Goal: Transaction & Acquisition: Obtain resource

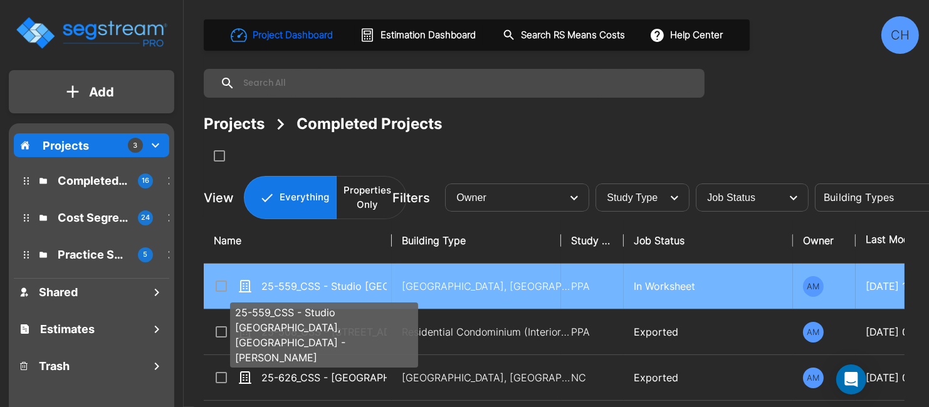
click at [334, 283] on p "25-559_CSS - Studio [GEOGRAPHIC_DATA], [GEOGRAPHIC_DATA] - [PERSON_NAME]" at bounding box center [323, 286] width 125 height 15
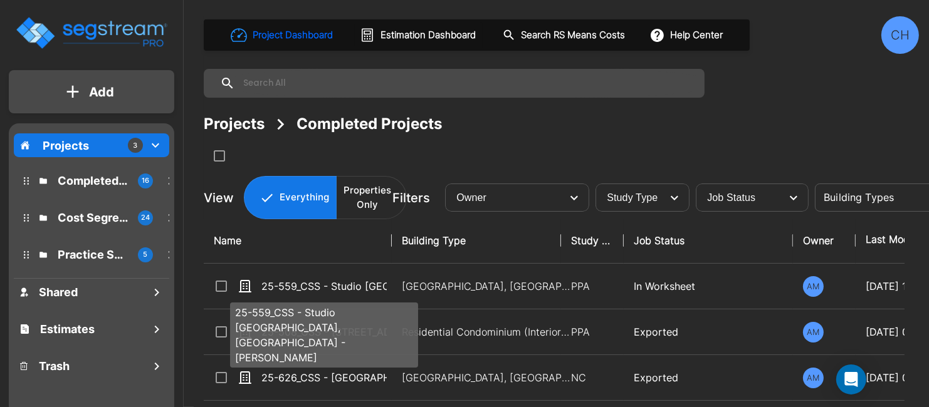
checkbox input "true"
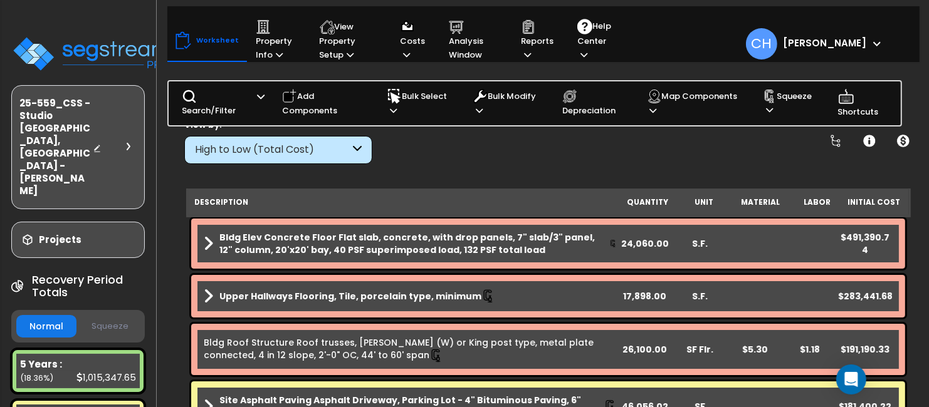
click at [113, 316] on button "Squeeze" at bounding box center [110, 327] width 60 height 22
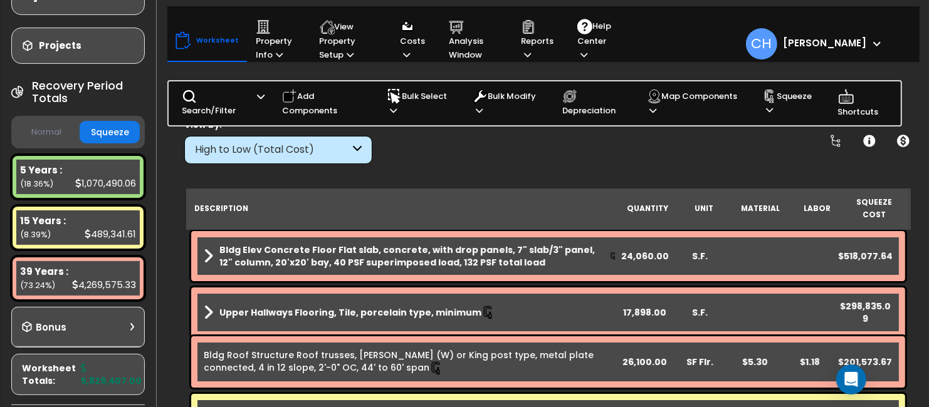
scroll to position [227, 0]
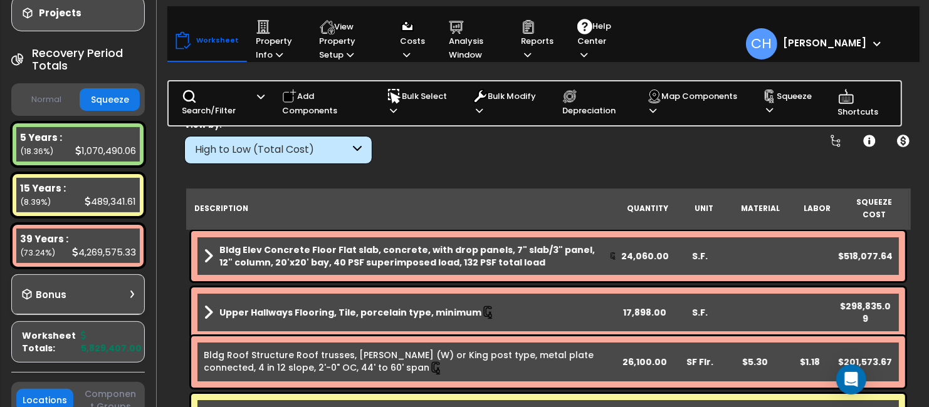
click at [34, 89] on button "Normal" at bounding box center [46, 100] width 60 height 22
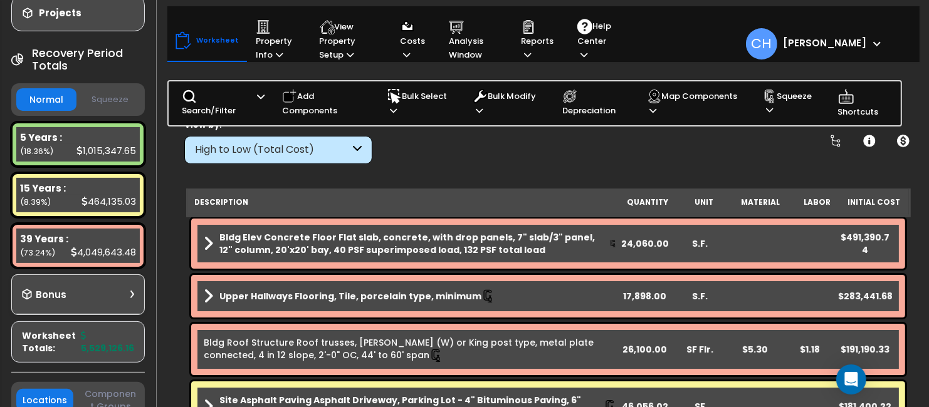
click at [117, 89] on button "Squeeze" at bounding box center [110, 100] width 60 height 22
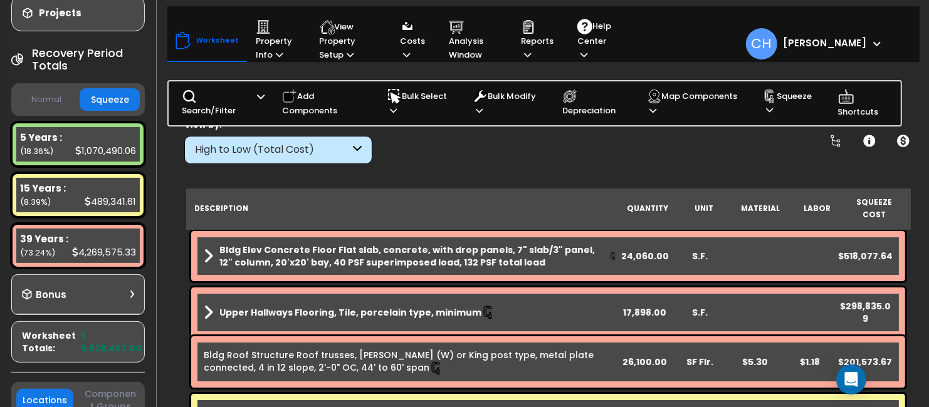
click at [45, 89] on button "Normal" at bounding box center [46, 100] width 60 height 22
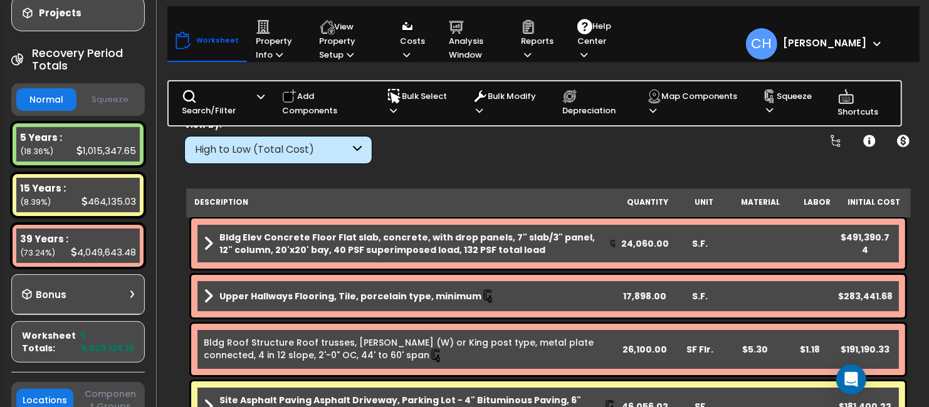
click at [117, 89] on button "Squeeze" at bounding box center [110, 100] width 60 height 22
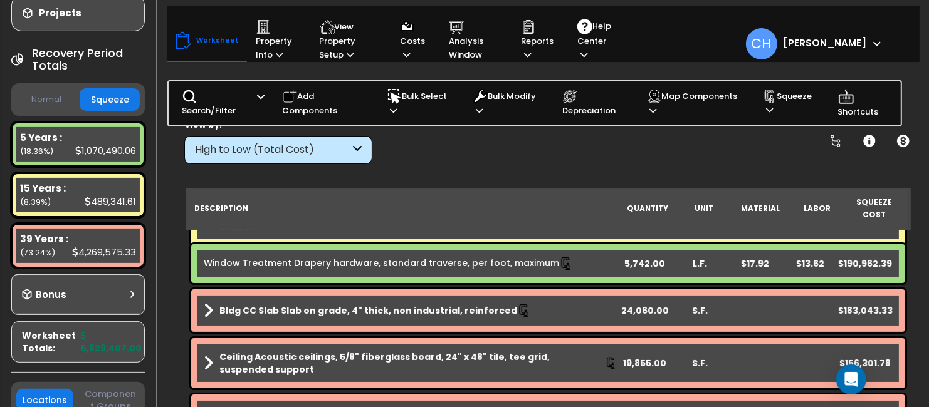
scroll to position [0, 0]
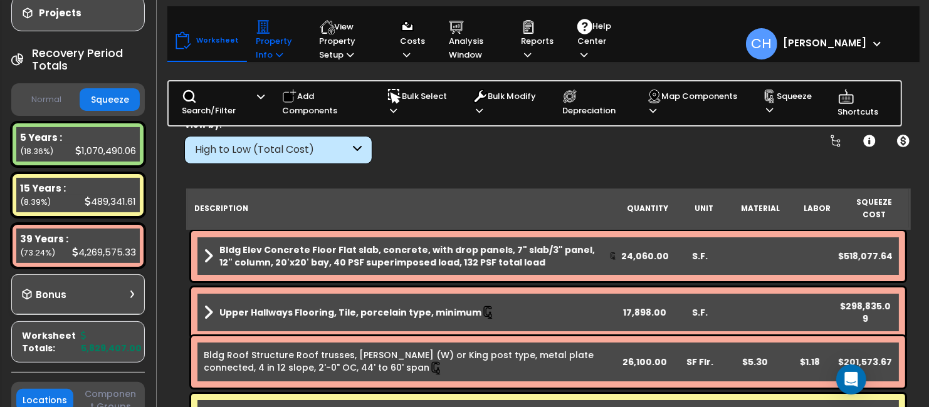
click at [276, 56] on icon at bounding box center [279, 55] width 7 height 8
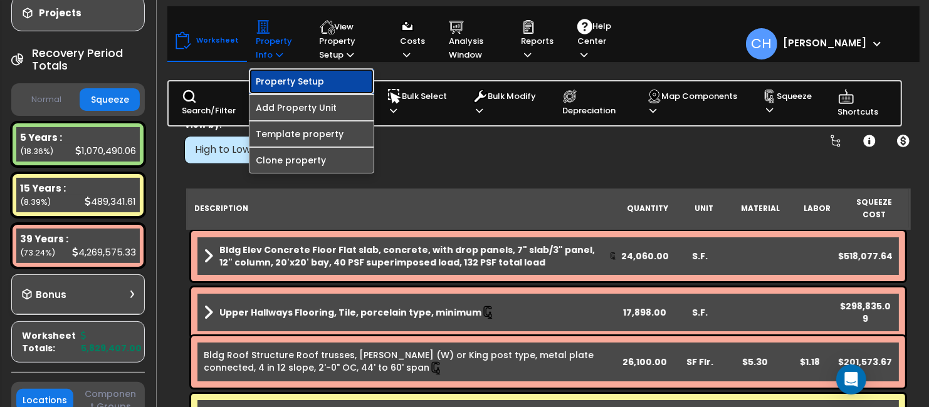
click at [263, 77] on link "Property Setup" at bounding box center [311, 81] width 124 height 25
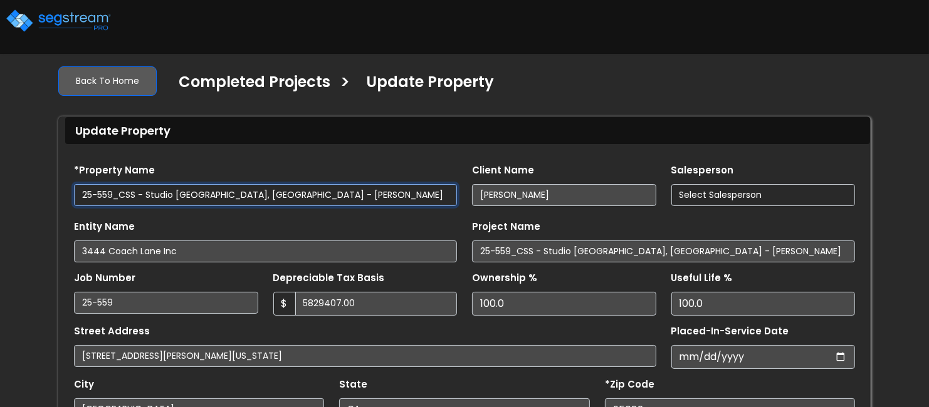
type input "5,829,407.00"
type input "126,498.0"
select select "2024"
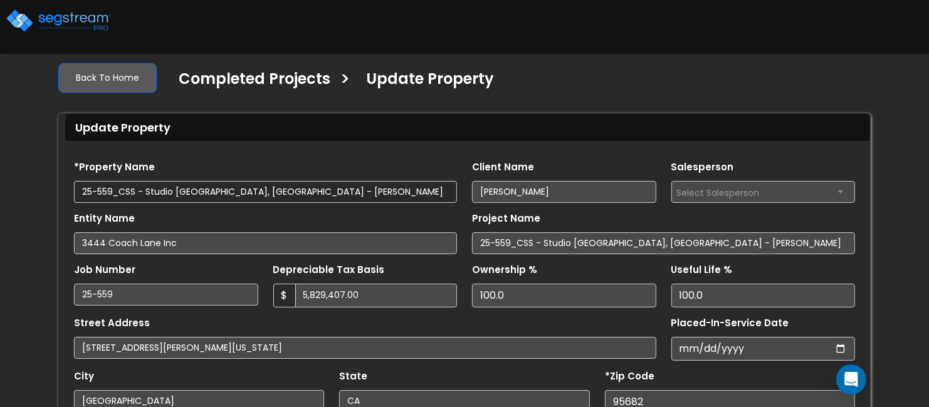
scroll to position [235, 0]
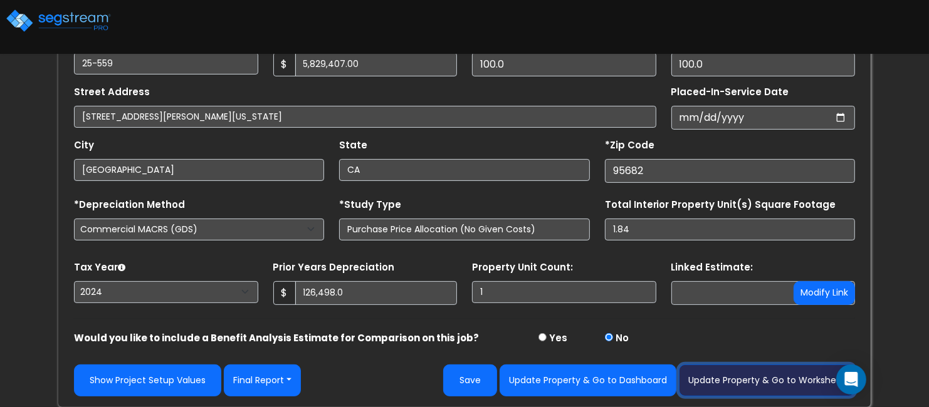
click at [773, 378] on button "Update Property & Go to Worksheet" at bounding box center [767, 381] width 176 height 32
type input "126498"
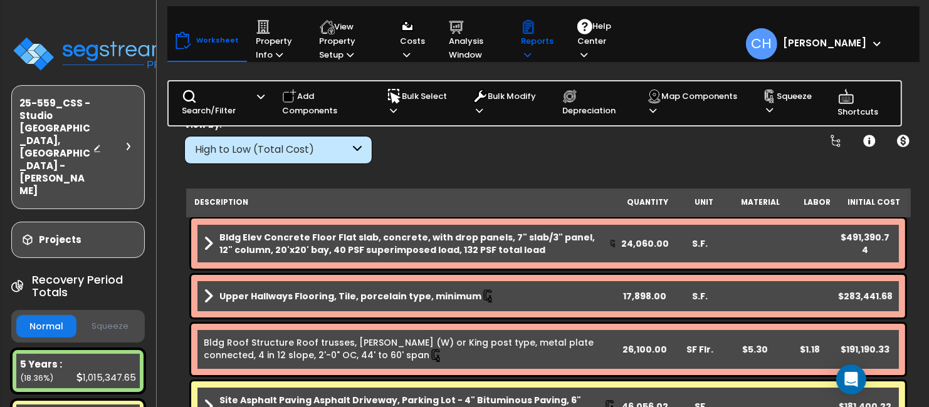
click at [533, 53] on p "Reports" at bounding box center [537, 40] width 33 height 43
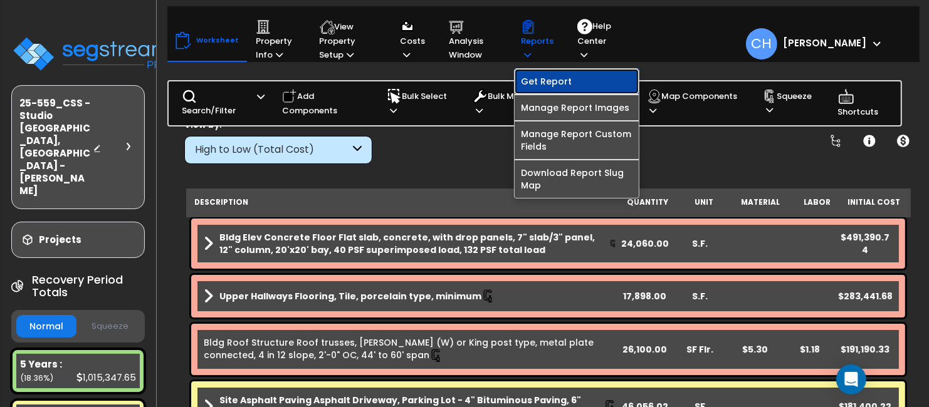
click at [552, 86] on link "Get Report" at bounding box center [576, 81] width 124 height 25
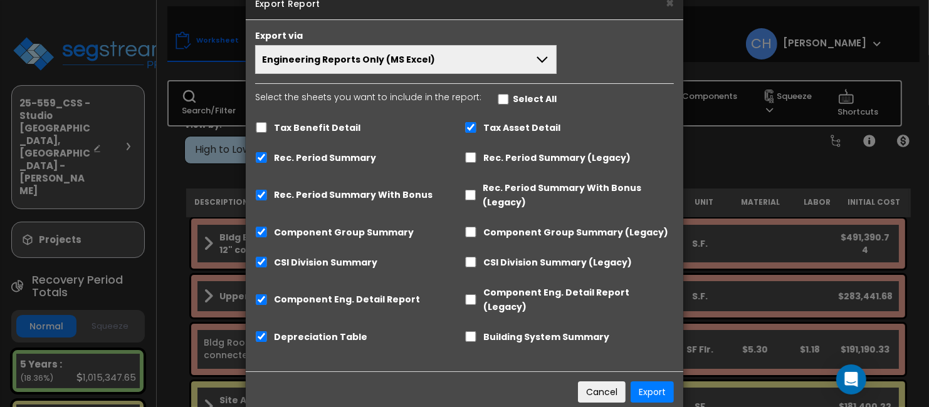
scroll to position [34, 0]
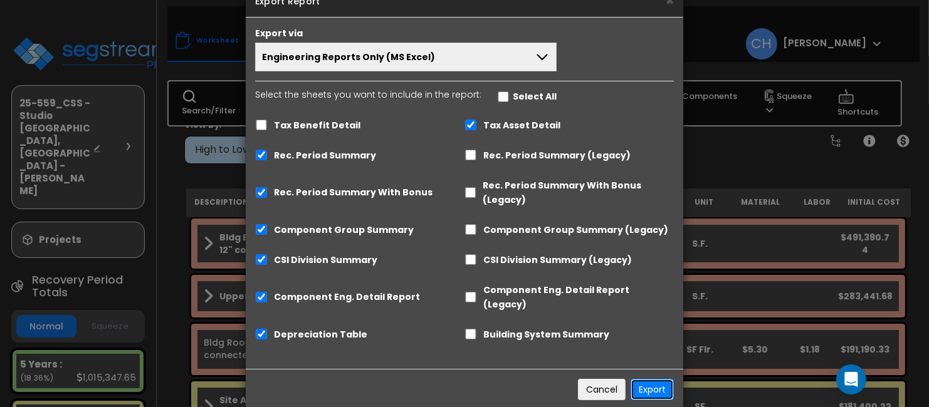
click at [651, 379] on button "Export" at bounding box center [651, 389] width 43 height 21
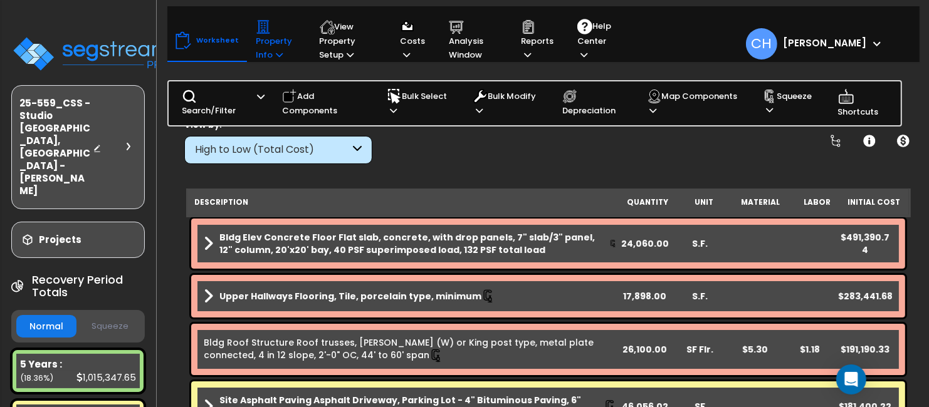
click at [268, 61] on p "Property Info" at bounding box center [276, 40] width 40 height 43
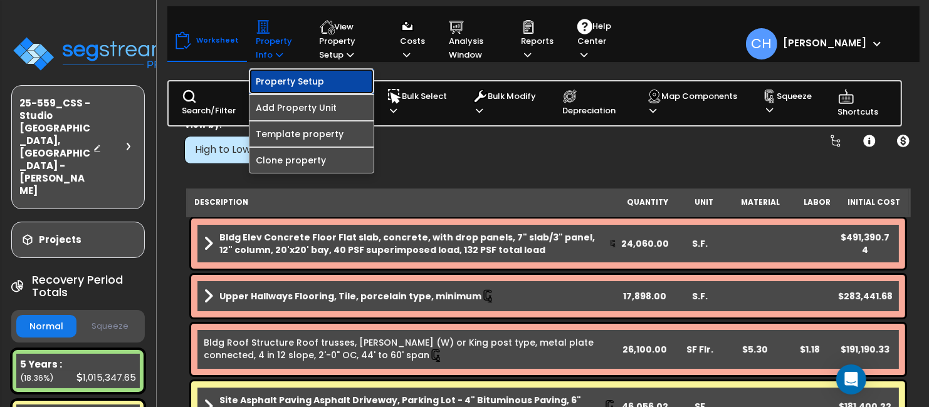
click at [311, 84] on link "Property Setup" at bounding box center [311, 81] width 124 height 25
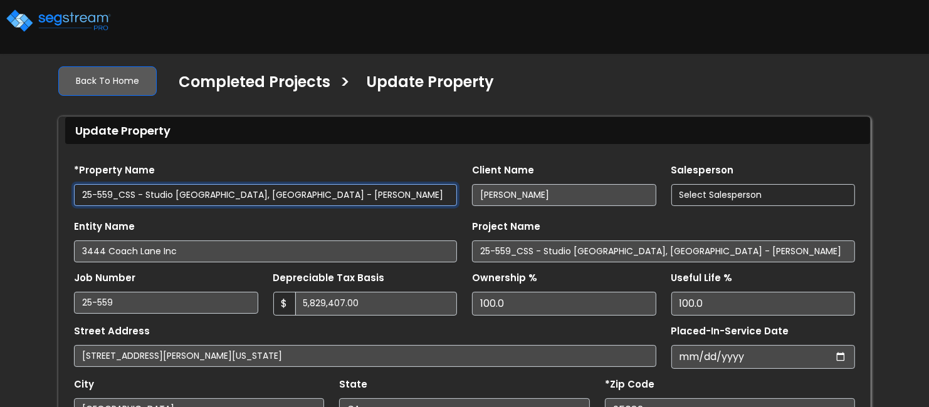
type input "126,498.0"
select select "2024"
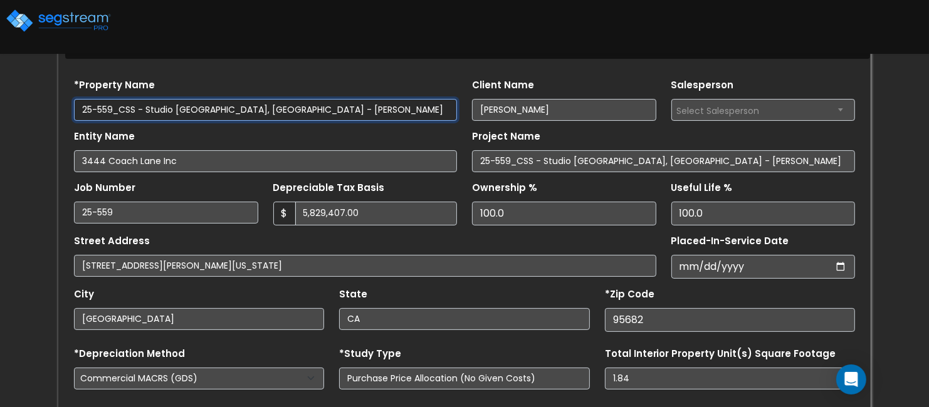
scroll to position [235, 0]
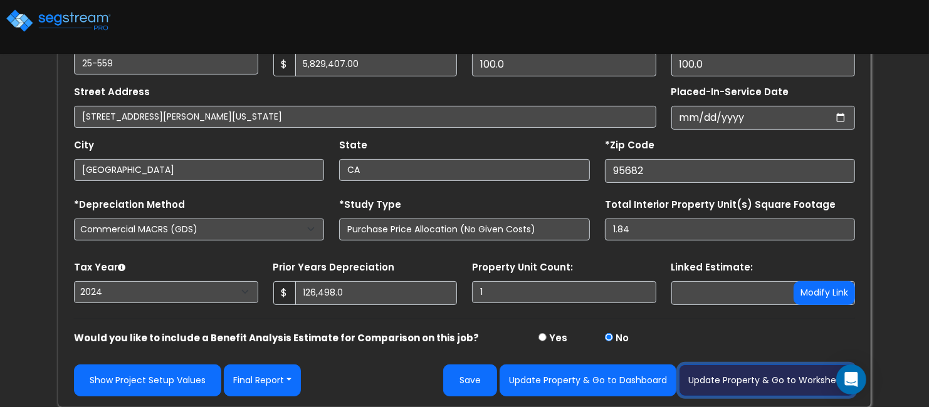
click at [733, 383] on button "Update Property & Go to Worksheet" at bounding box center [767, 381] width 176 height 32
type input "126498"
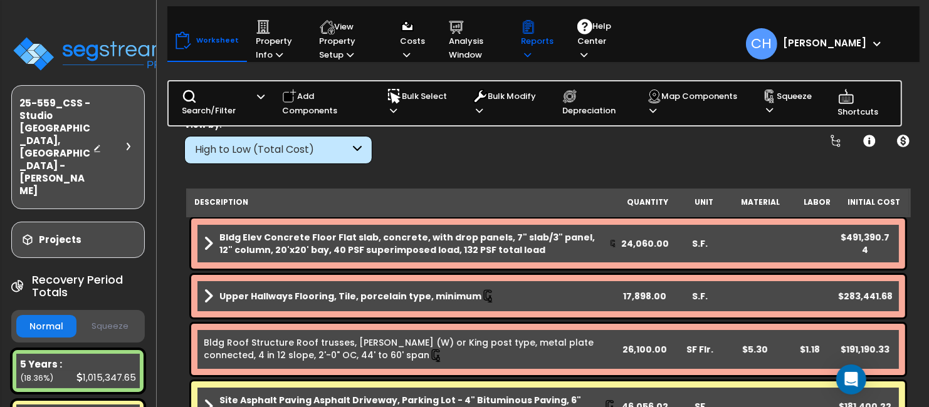
click at [528, 55] on icon at bounding box center [527, 55] width 7 height 8
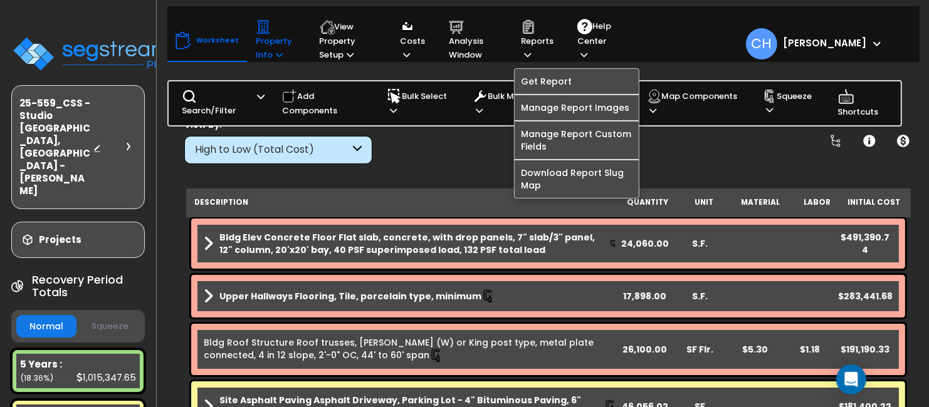
click at [269, 56] on p "Property Info" at bounding box center [276, 40] width 40 height 43
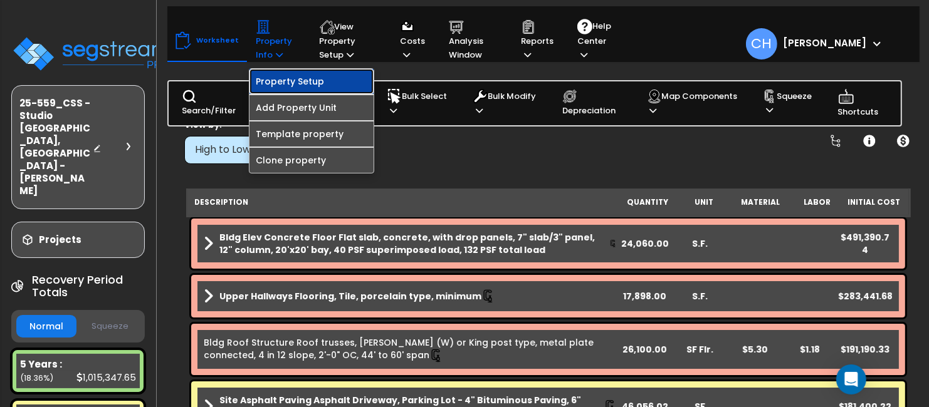
click at [279, 82] on link "Property Setup" at bounding box center [311, 81] width 124 height 25
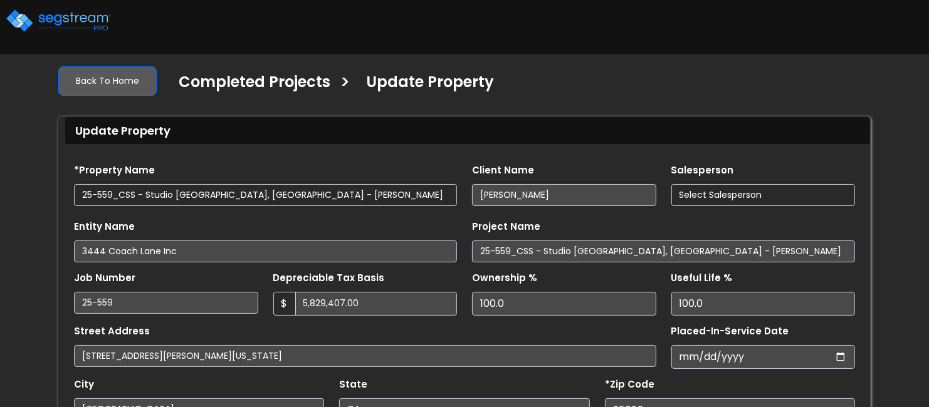
type input "126,498.0"
select select "2024"
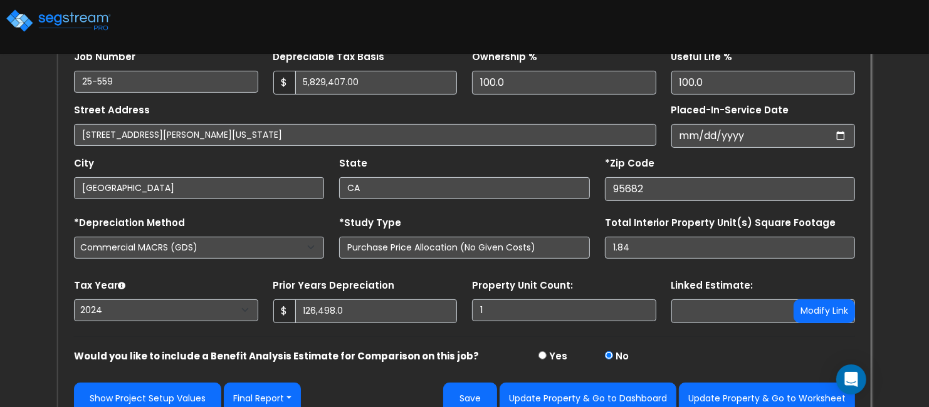
scroll to position [235, 0]
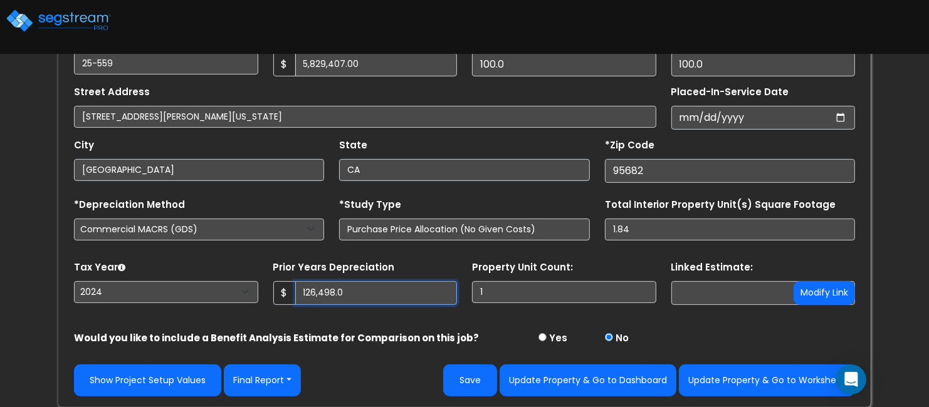
click at [361, 291] on input "126,498.0" at bounding box center [376, 293] width 162 height 24
drag, startPoint x: 291, startPoint y: 294, endPoint x: 238, endPoint y: 293, distance: 52.6
click at [238, 293] on div "Tax Year Please Enter The Placed In Service Date First. 2026 2025 2024 2023 202…" at bounding box center [464, 283] width 796 height 50
click at [417, 311] on form "*Property Name 25-559_CSS - Studio 6 Cameron Park, CA - Ankur Shah Client Name …" at bounding box center [464, 158] width 781 height 476
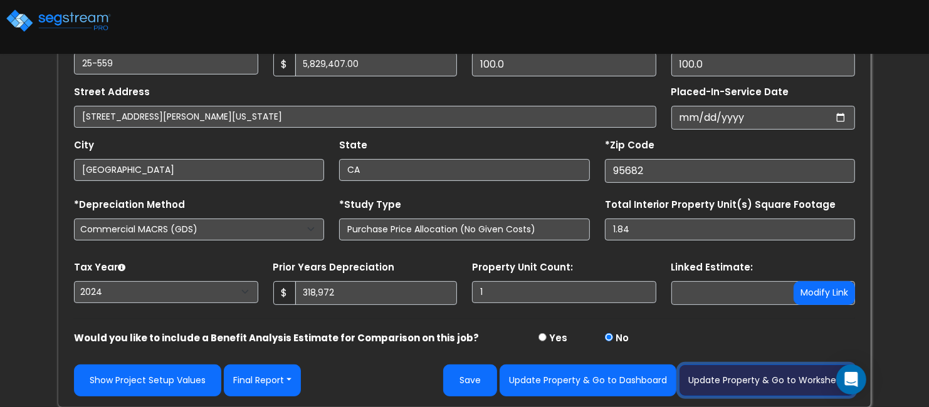
click at [726, 373] on button "Update Property & Go to Worksheet" at bounding box center [767, 381] width 176 height 32
type input "318972"
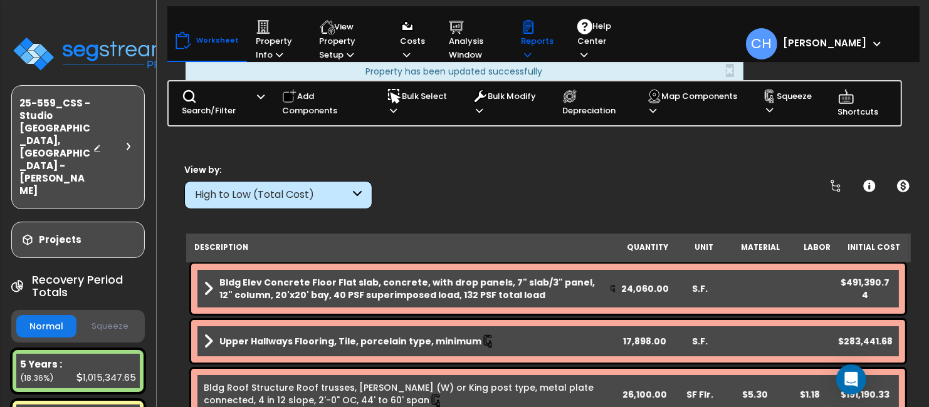
click at [532, 57] on p "Reports" at bounding box center [537, 40] width 33 height 43
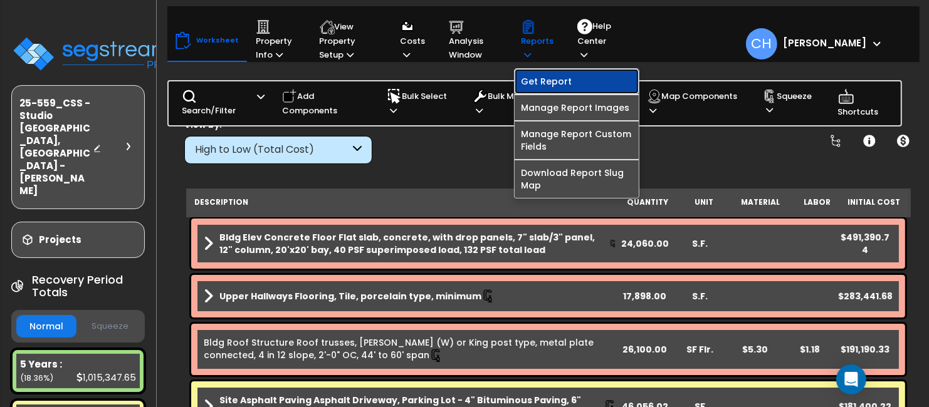
click at [546, 85] on link "Get Report" at bounding box center [576, 81] width 124 height 25
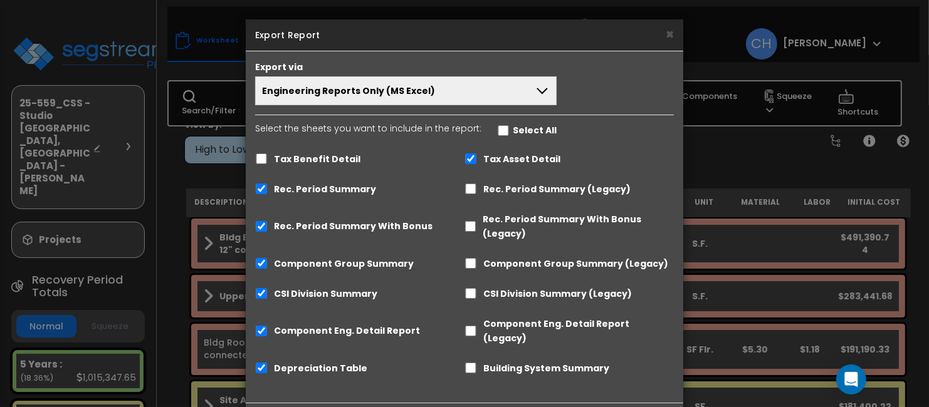
scroll to position [41, 0]
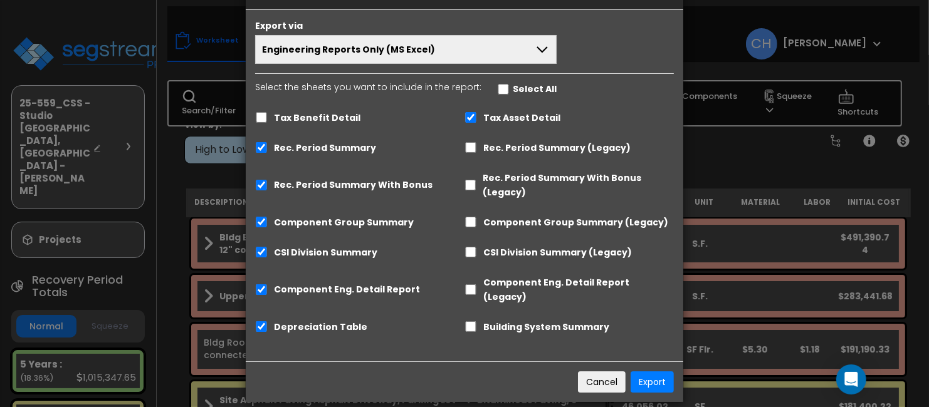
click at [506, 40] on button "Engineering Reports Only (MS Excel)" at bounding box center [405, 49] width 301 height 29
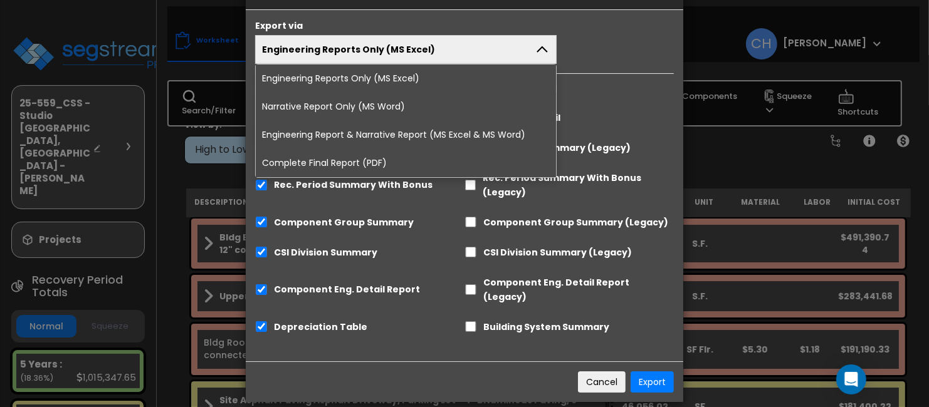
click at [326, 164] on li "Complete Final Report (PDF)" at bounding box center [406, 163] width 300 height 28
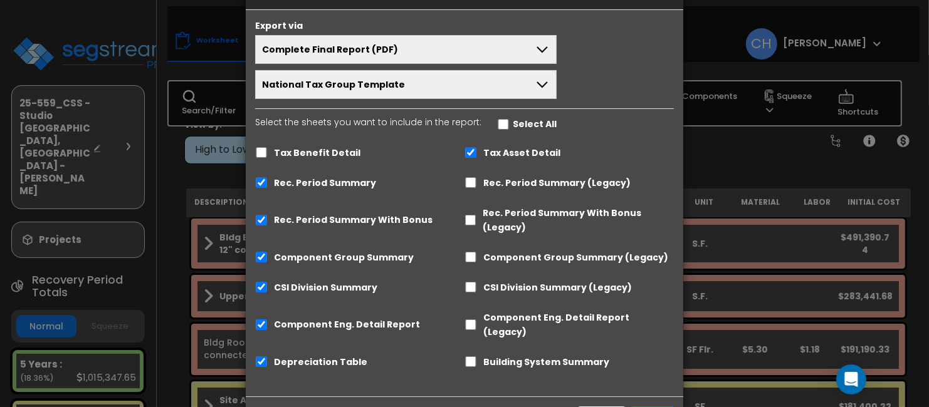
scroll to position [77, 0]
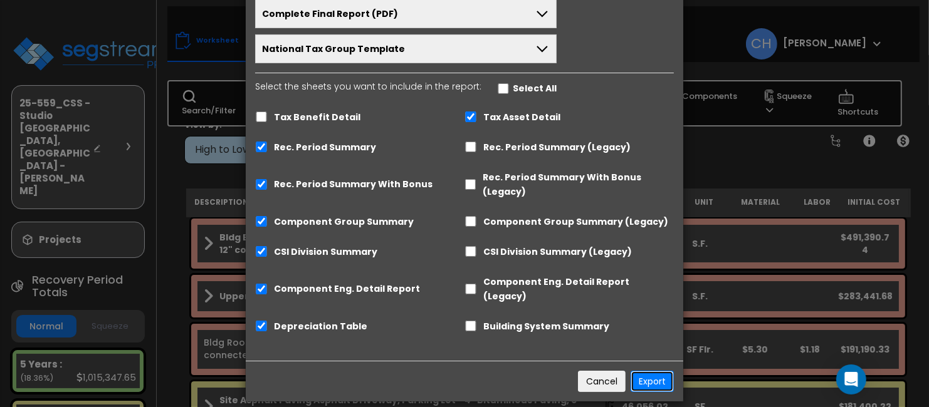
click at [653, 373] on button "Export" at bounding box center [651, 381] width 43 height 21
